Goal: Find specific page/section: Find specific page/section

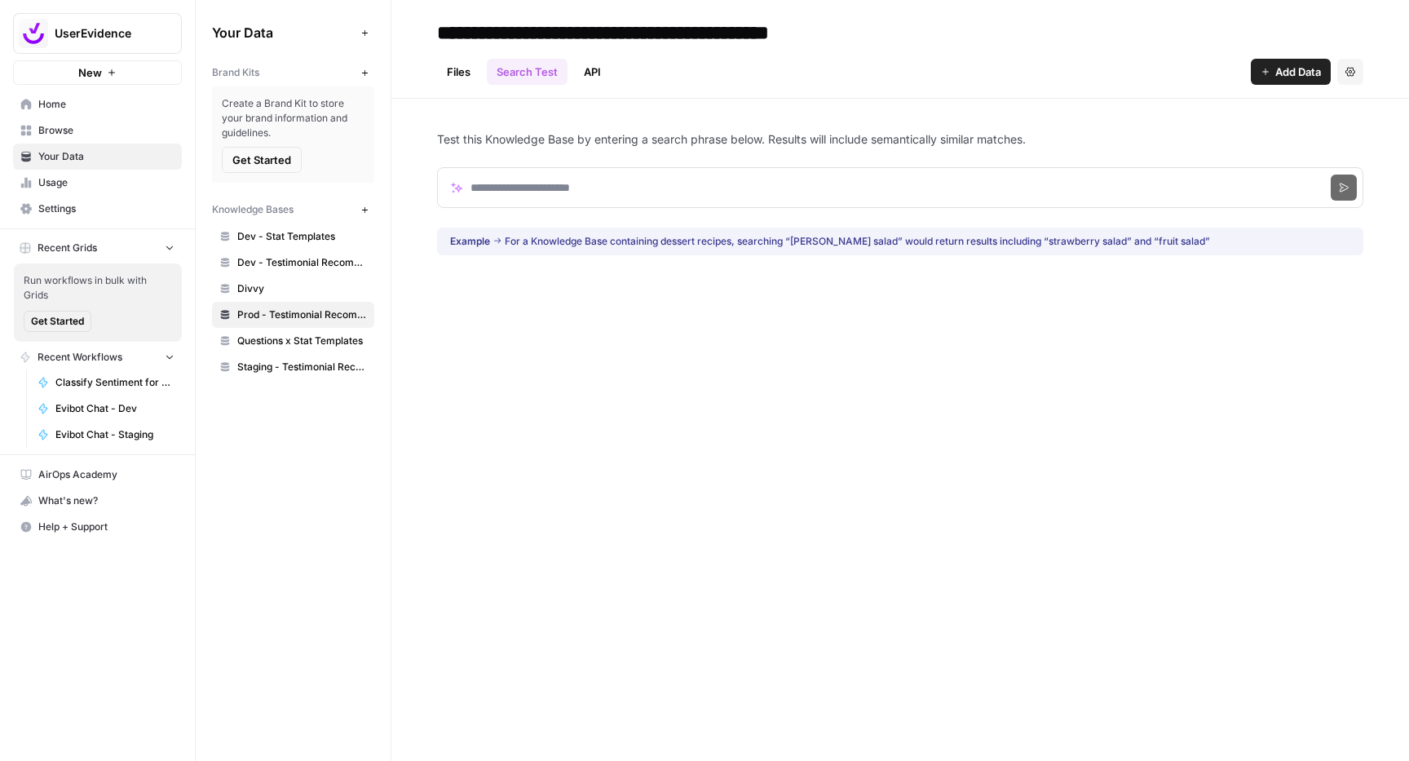
click at [589, 73] on link "API" at bounding box center [592, 72] width 37 height 26
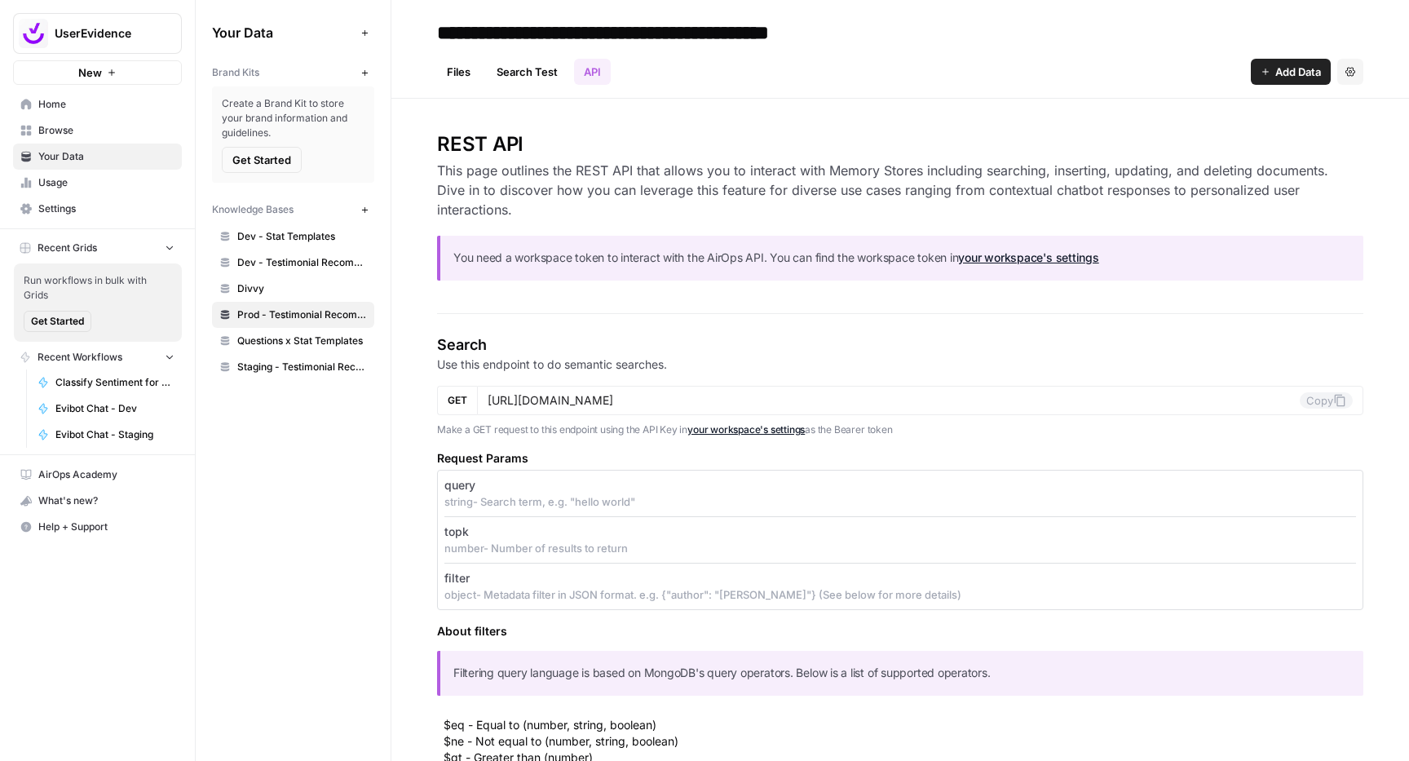
click at [719, 432] on link "your workspace's settings" at bounding box center [745, 429] width 117 height 12
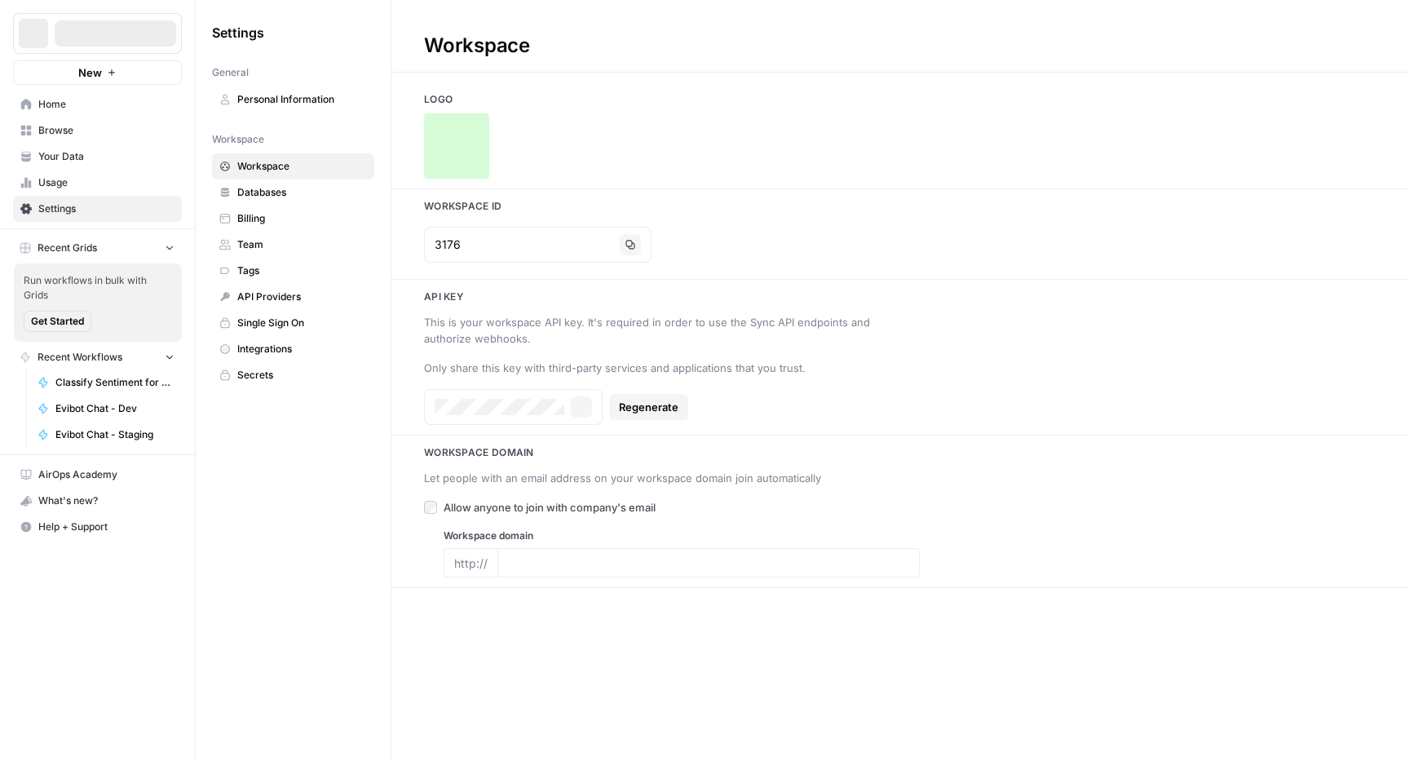
type input "[DOMAIN_NAME]"
